Goal: Communication & Community: Connect with others

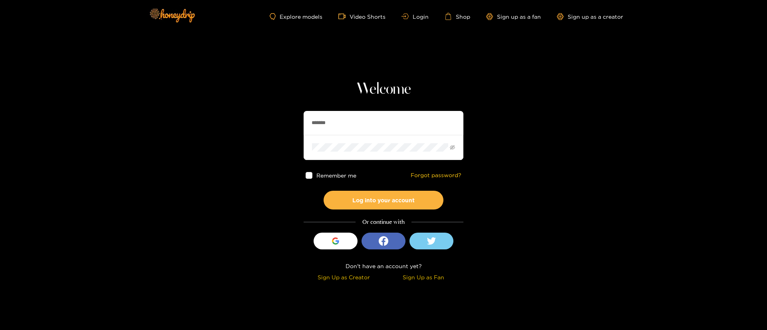
click at [357, 123] on input "*******" at bounding box center [384, 123] width 160 height 24
type input "**********"
click at [362, 203] on button "Log into your account" at bounding box center [384, 200] width 120 height 19
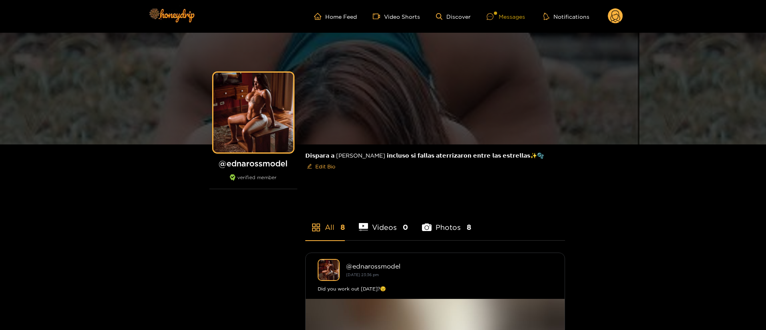
click at [504, 19] on div "Messages" at bounding box center [506, 16] width 38 height 9
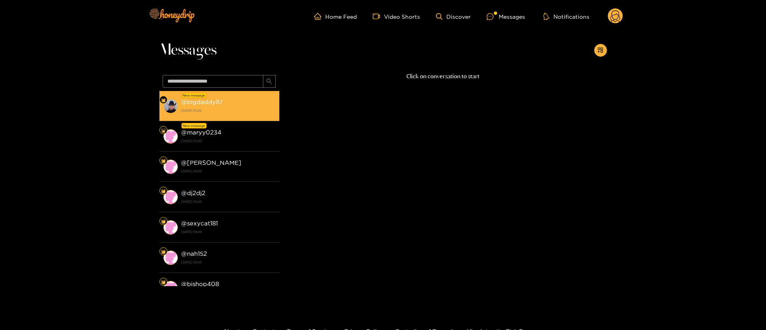
click at [231, 111] on strong "3 October 2025 15:26" at bounding box center [228, 110] width 94 height 7
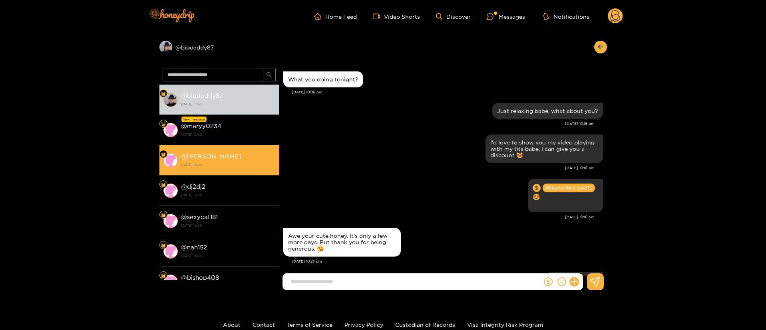
scroll to position [657, 0]
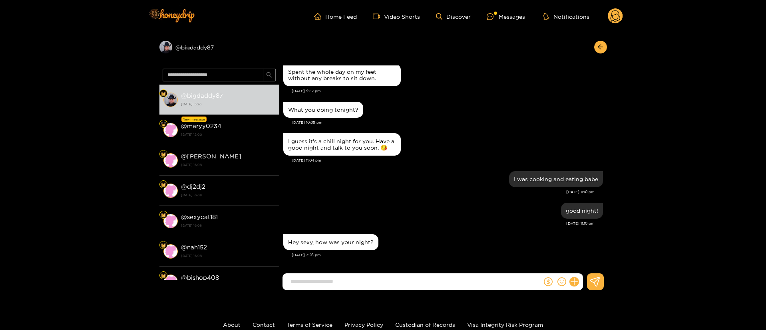
click at [374, 279] on input at bounding box center [414, 281] width 255 height 13
type input "**********"
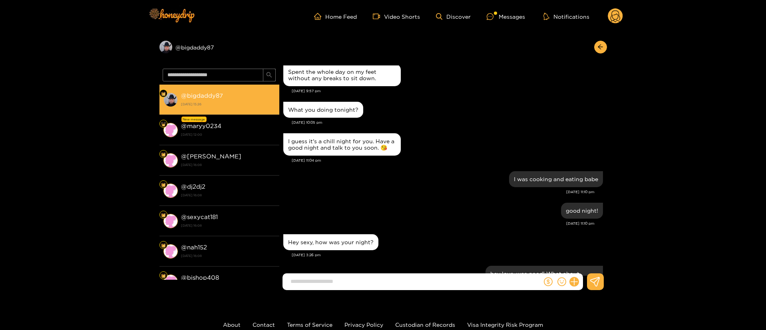
scroll to position [695, 0]
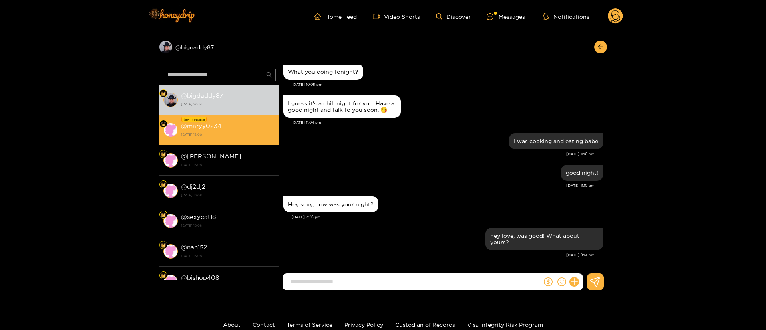
click at [249, 123] on div "@ maryy0234 3 October 2025 12:00" at bounding box center [228, 130] width 94 height 18
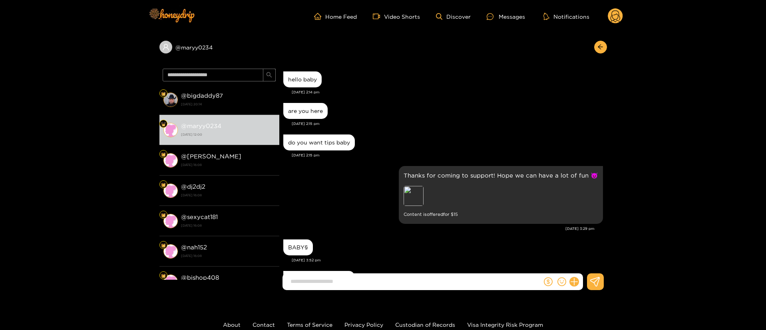
scroll to position [239, 0]
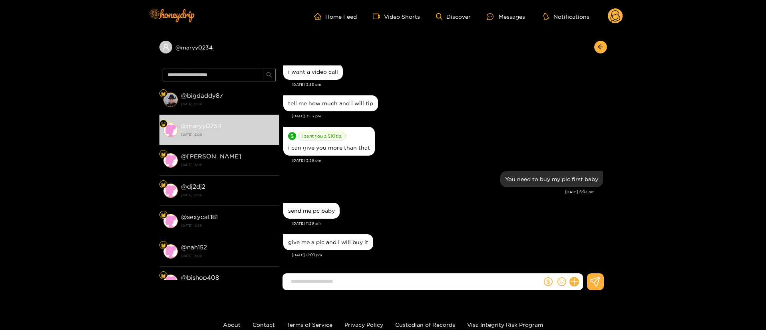
click at [426, 204] on div "send me pc baby" at bounding box center [443, 211] width 320 height 20
click at [464, 211] on div "send me pc baby" at bounding box center [443, 211] width 320 height 20
click at [489, 127] on div "I sent you a $ 10 tip. i can give you more than that" at bounding box center [443, 141] width 320 height 33
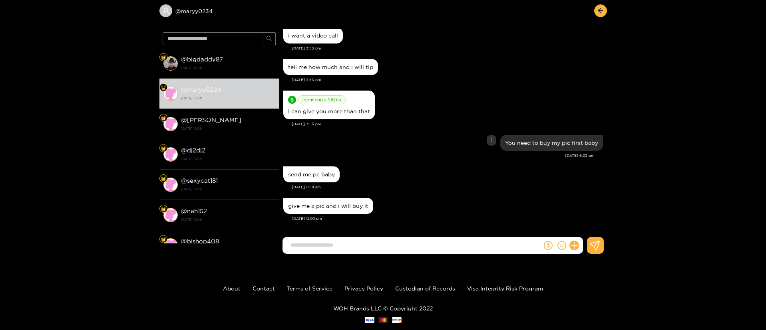
scroll to position [54, 0]
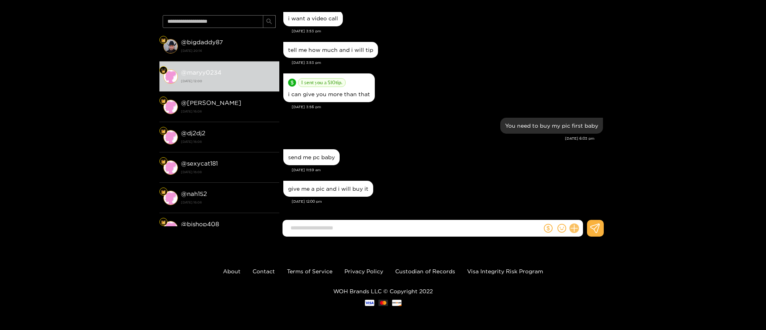
click at [575, 229] on icon at bounding box center [574, 229] width 8 height 8
click at [591, 211] on icon at bounding box center [589, 209] width 8 height 8
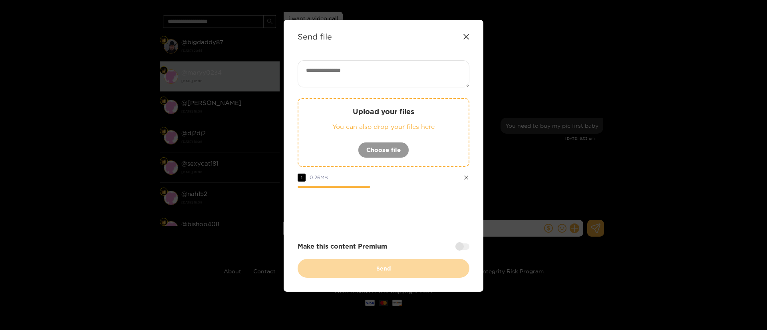
drag, startPoint x: 386, startPoint y: 233, endPoint x: 401, endPoint y: 242, distance: 17.6
click at [386, 233] on div "Upload your files You can also drop your files here Choose file 1 0.26 MB Make …" at bounding box center [384, 169] width 172 height 218
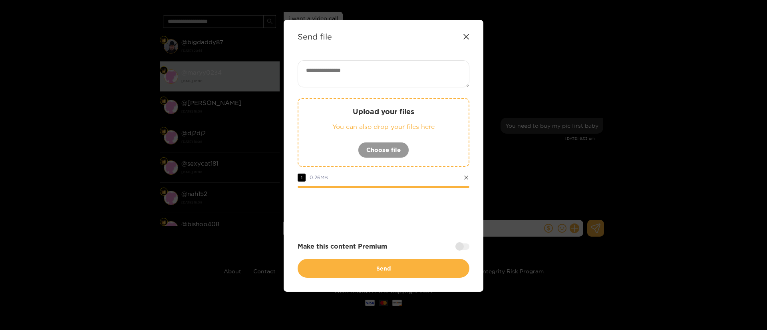
click at [338, 80] on textarea at bounding box center [384, 73] width 172 height 27
paste textarea "****"
type textarea "****"
click at [400, 207] on div at bounding box center [384, 210] width 172 height 32
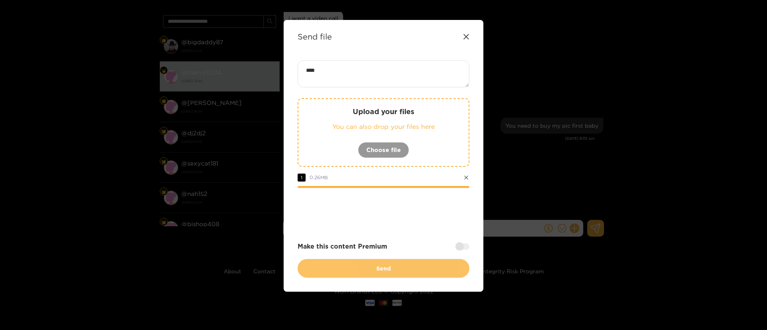
click at [364, 276] on button "Send" at bounding box center [384, 268] width 172 height 19
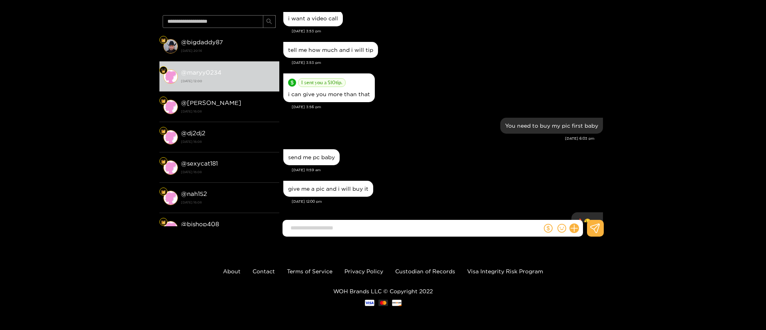
scroll to position [301, 0]
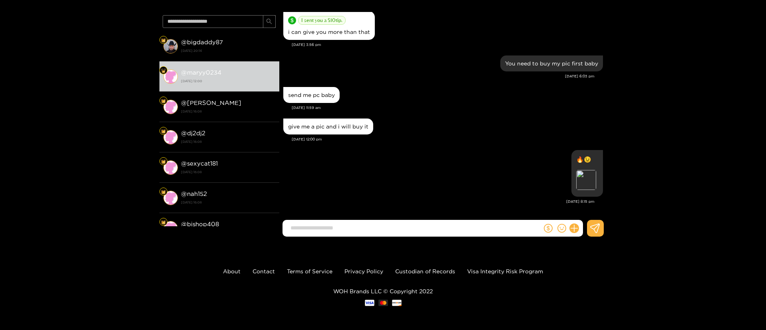
click at [459, 135] on div "give me a pic and i will buy it" at bounding box center [443, 127] width 320 height 20
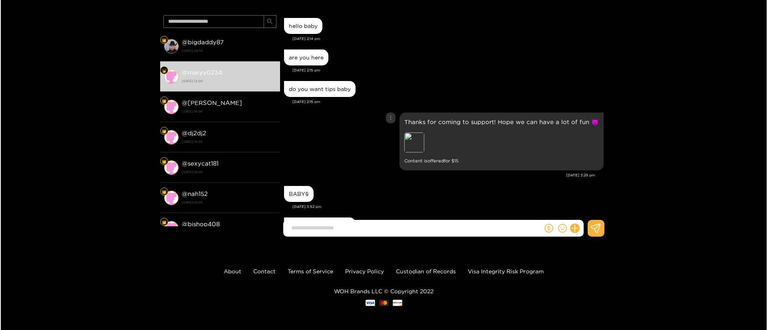
scroll to position [300, 0]
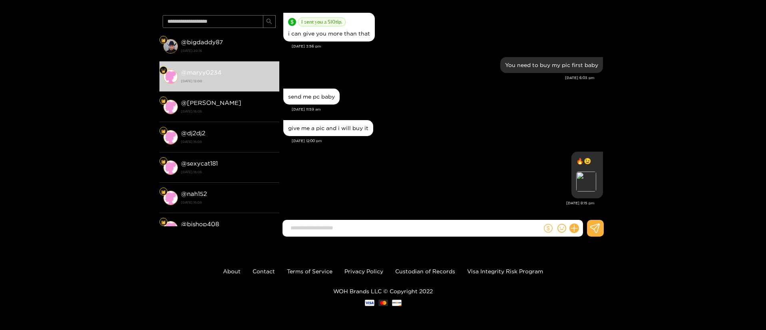
click at [547, 231] on icon "dollar" at bounding box center [548, 228] width 9 height 9
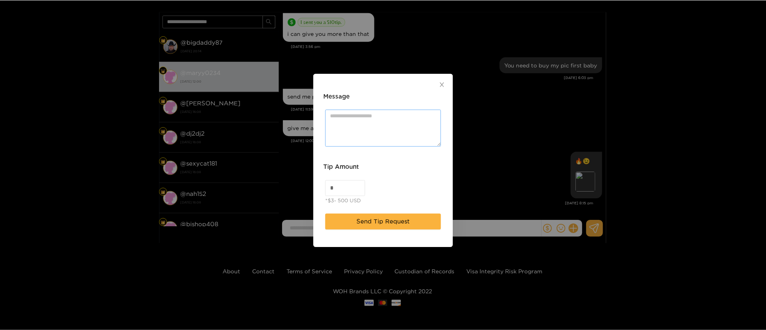
scroll to position [301, 0]
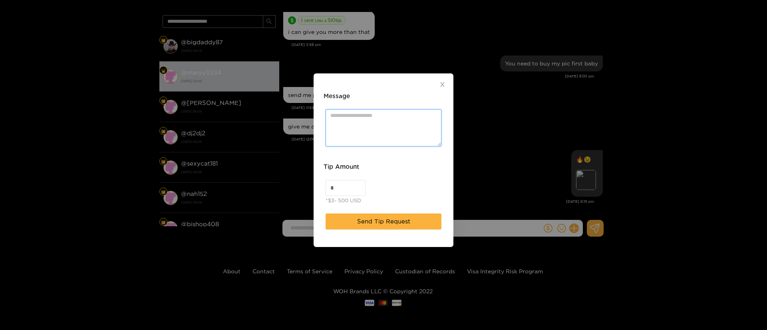
click at [349, 128] on textarea "Message" at bounding box center [384, 127] width 116 height 37
drag, startPoint x: 342, startPoint y: 189, endPoint x: 321, endPoint y: 179, distance: 23.4
click at [341, 189] on input "*" at bounding box center [345, 188] width 39 height 15
type input "**"
click at [372, 105] on div "Message" at bounding box center [384, 100] width 120 height 16
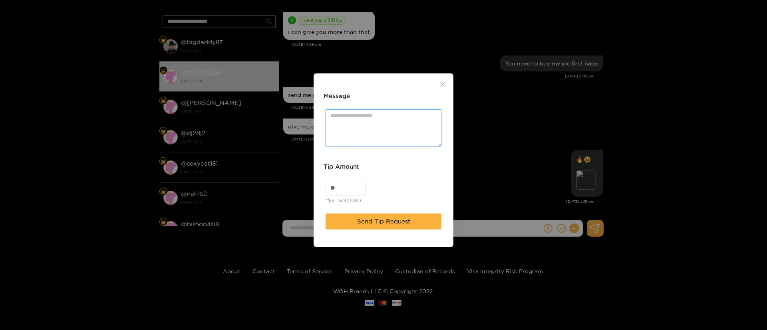
click at [368, 140] on textarea "Message" at bounding box center [384, 127] width 116 height 37
type textarea "*"
type textarea "**********"
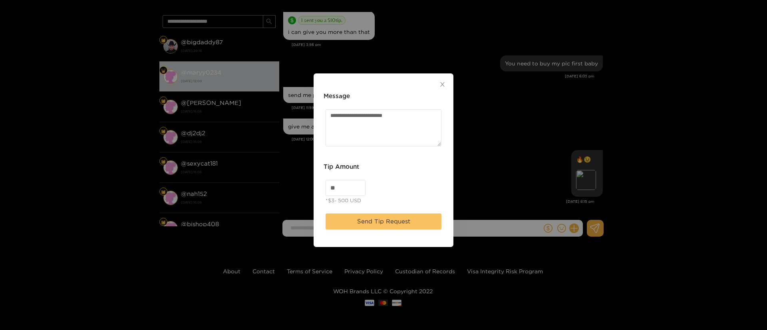
click at [412, 215] on button "Send Tip Request" at bounding box center [384, 222] width 116 height 16
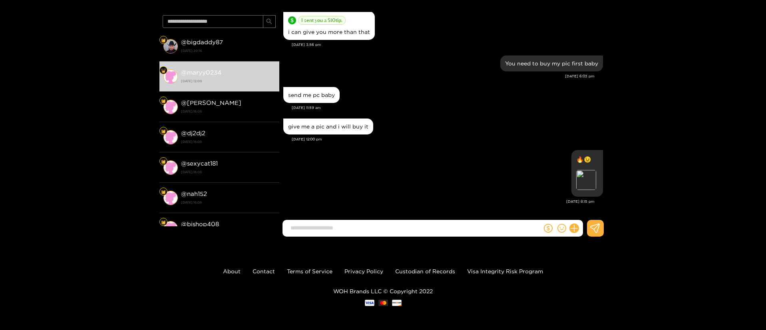
scroll to position [350, 0]
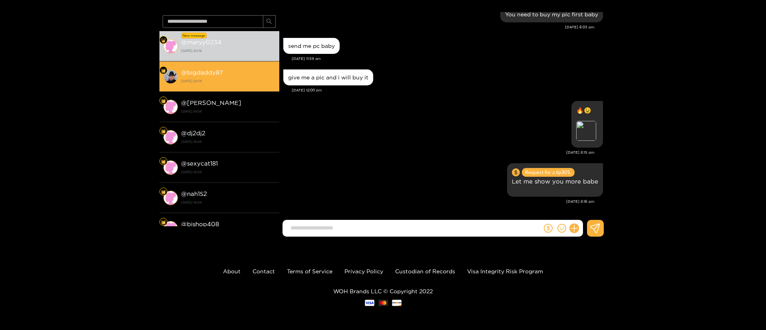
click at [233, 62] on li "@ bigdaddy87 3 October 2025 20:14" at bounding box center [219, 77] width 120 height 30
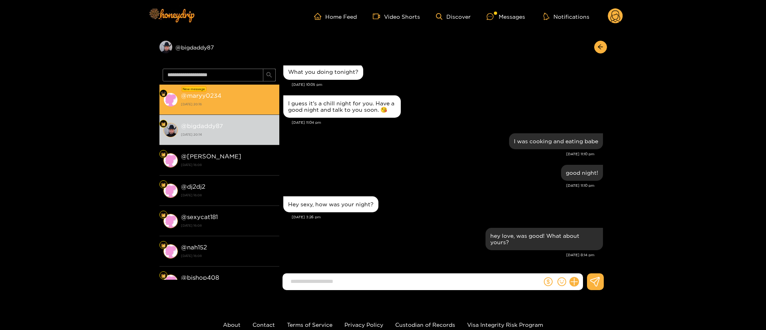
click at [236, 105] on strong "3 October 2025 20:16" at bounding box center [228, 104] width 94 height 7
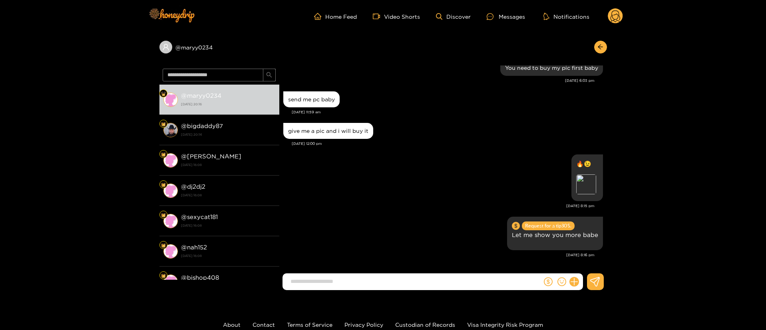
scroll to position [350, 0]
click at [617, 12] on circle at bounding box center [615, 15] width 15 height 15
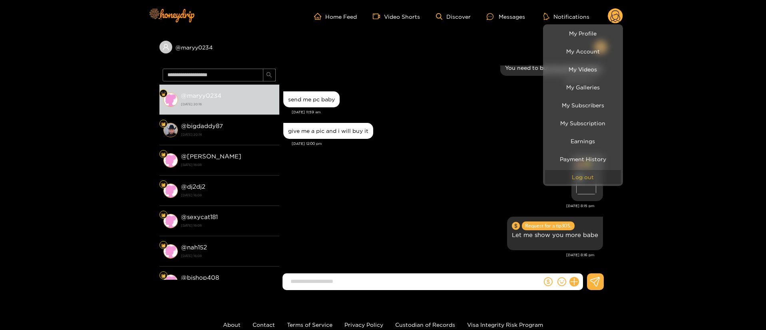
click at [599, 179] on button "Log out" at bounding box center [583, 177] width 76 height 14
